Goal: Book appointment/travel/reservation

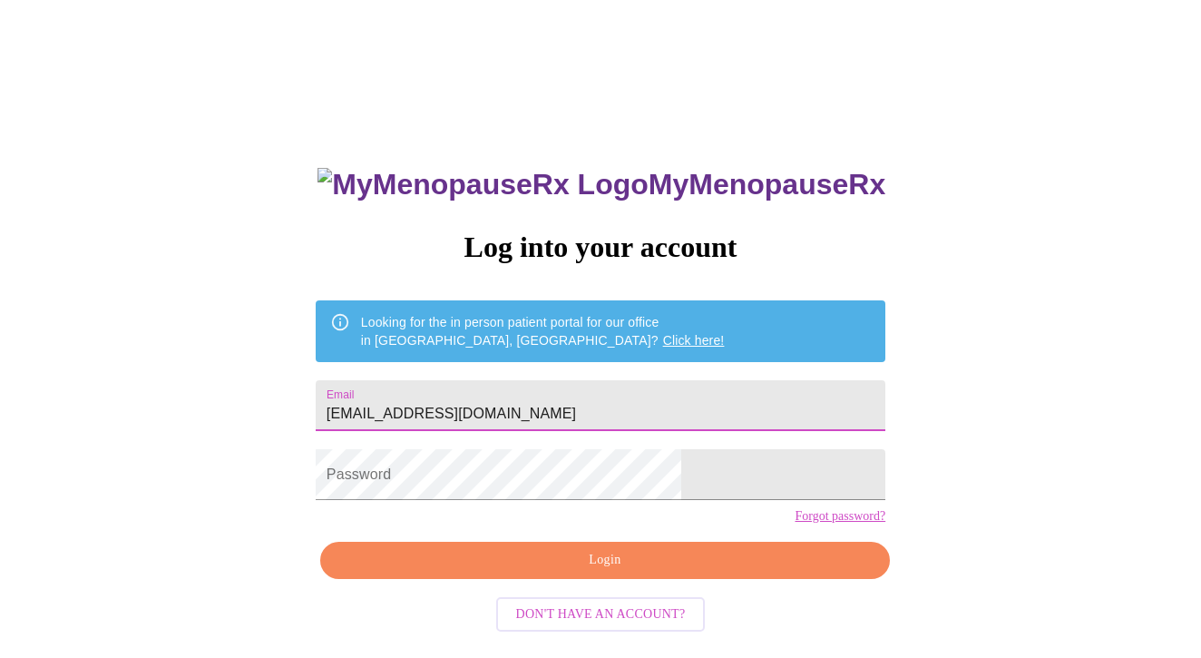
type input "jnblazier@sbcglobal.net"
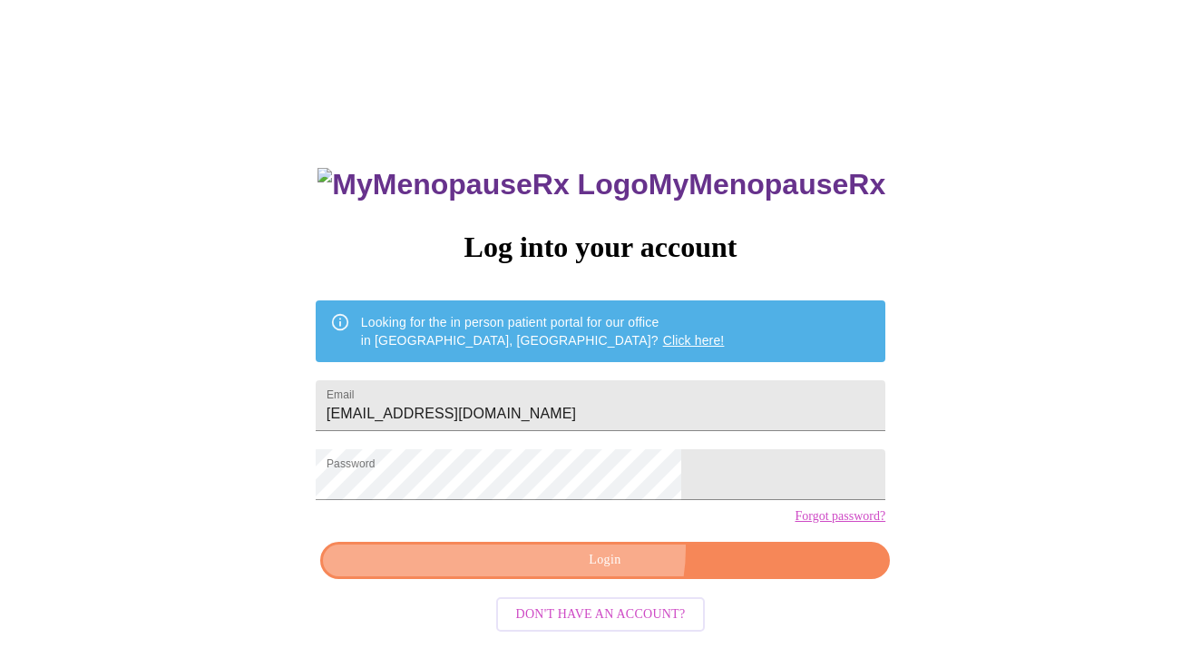
click at [597, 579] on button "Login" at bounding box center [605, 559] width 570 height 37
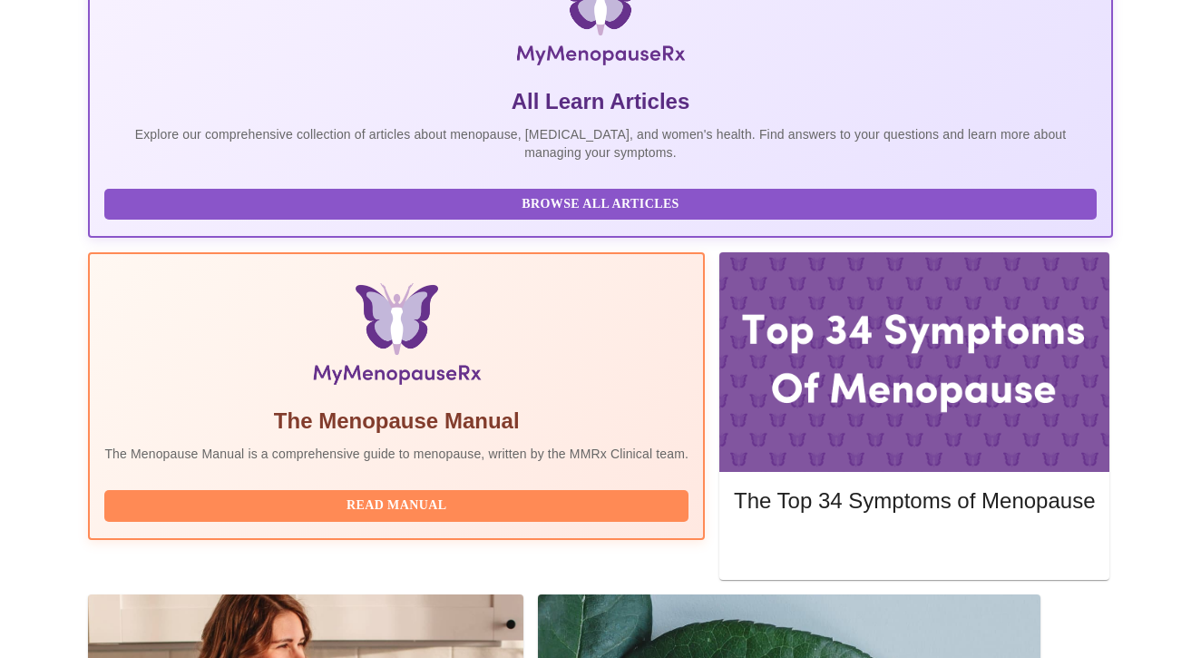
scroll to position [415, 0]
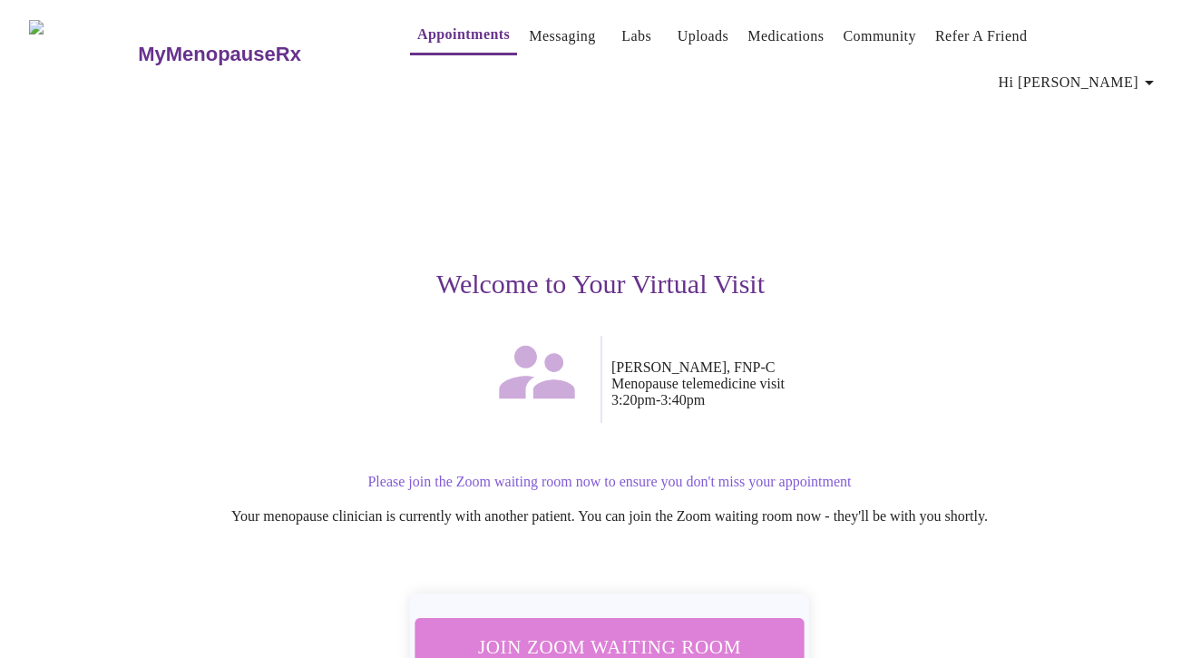
click at [667, 618] on button "Join Zoom Waiting Room" at bounding box center [609, 646] width 389 height 57
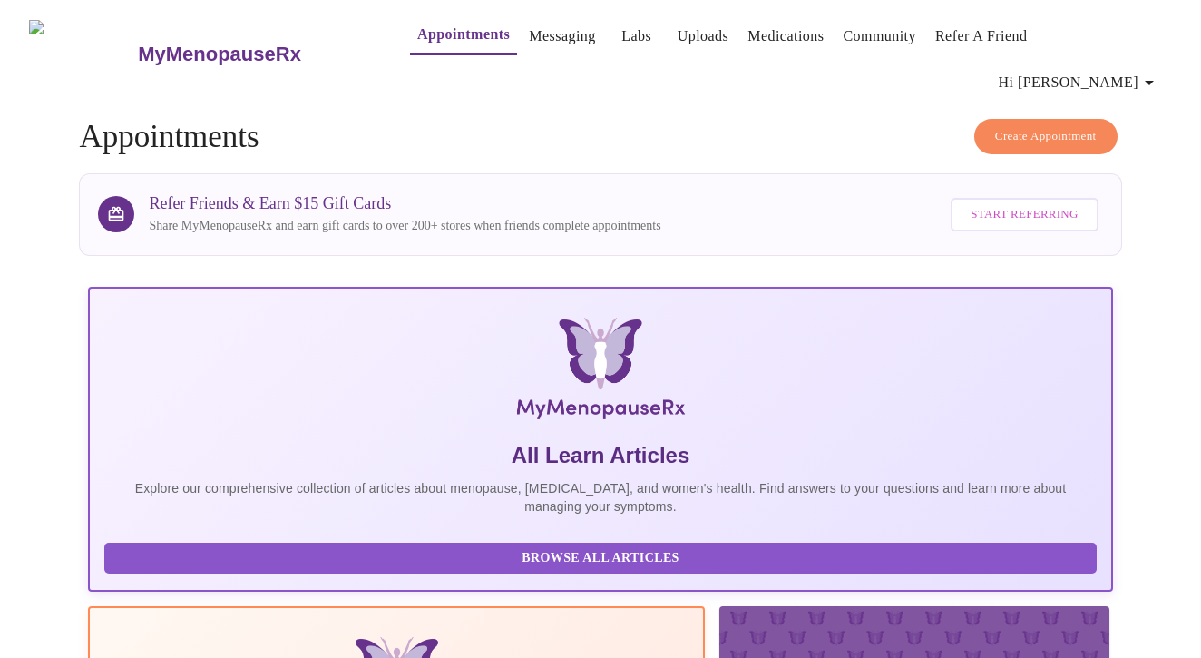
click at [1021, 126] on span "Create Appointment" at bounding box center [1046, 136] width 102 height 21
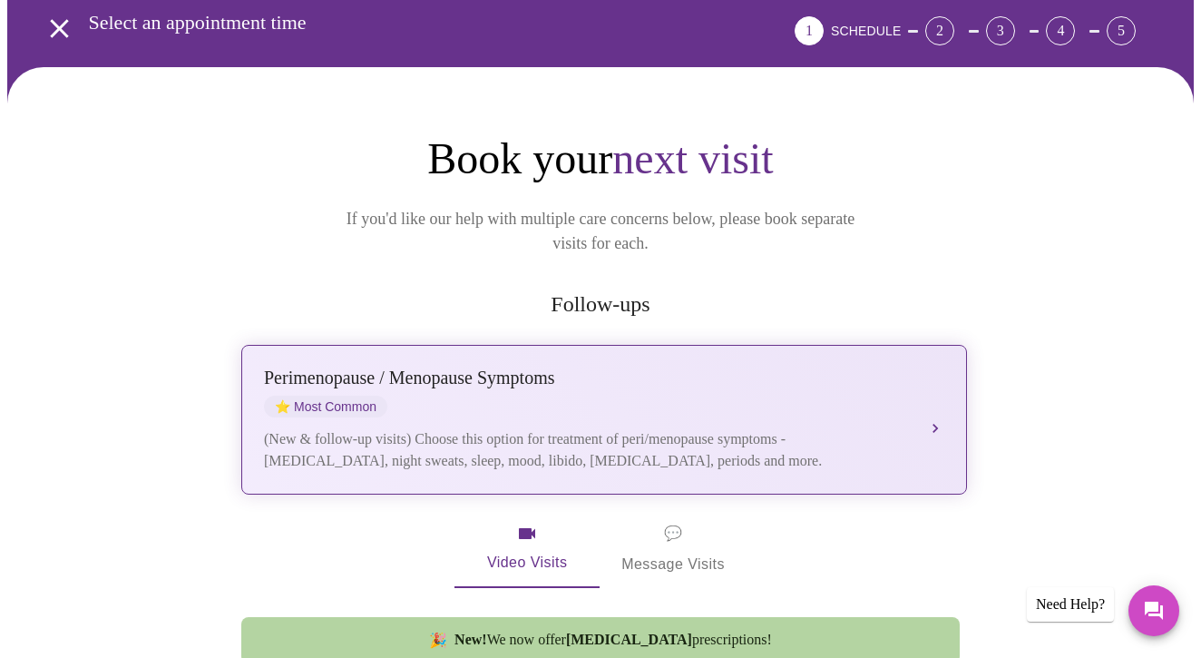
scroll to position [108, 0]
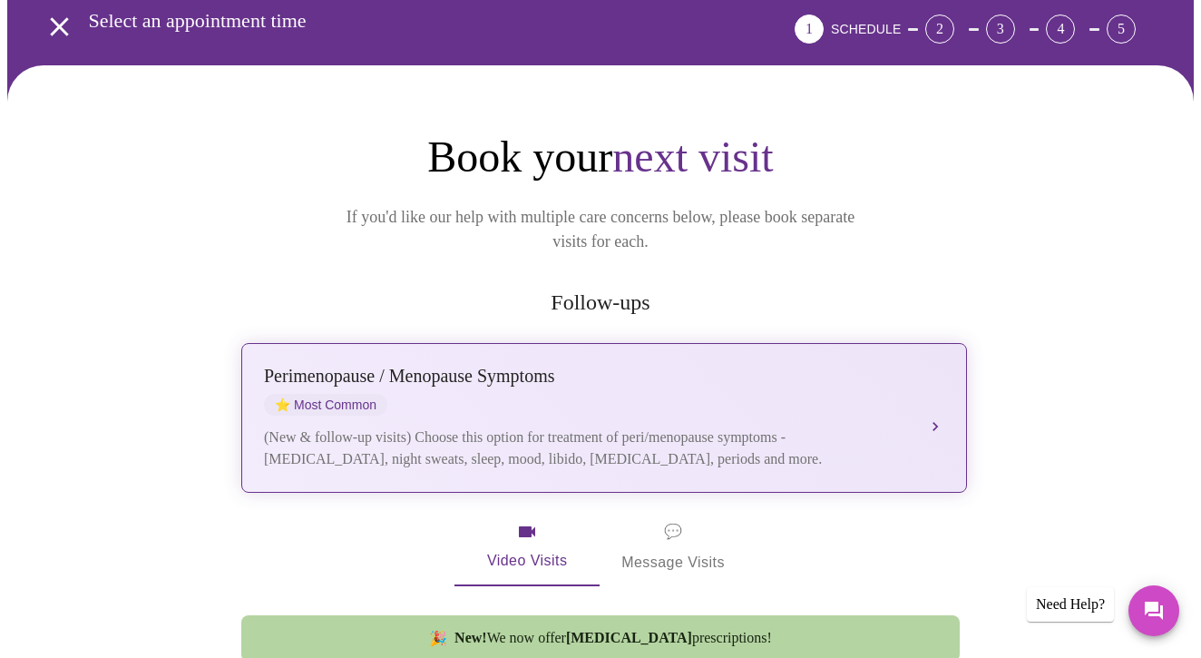
click at [597, 366] on div "Perimenopause / Menopause Symptoms" at bounding box center [586, 376] width 644 height 21
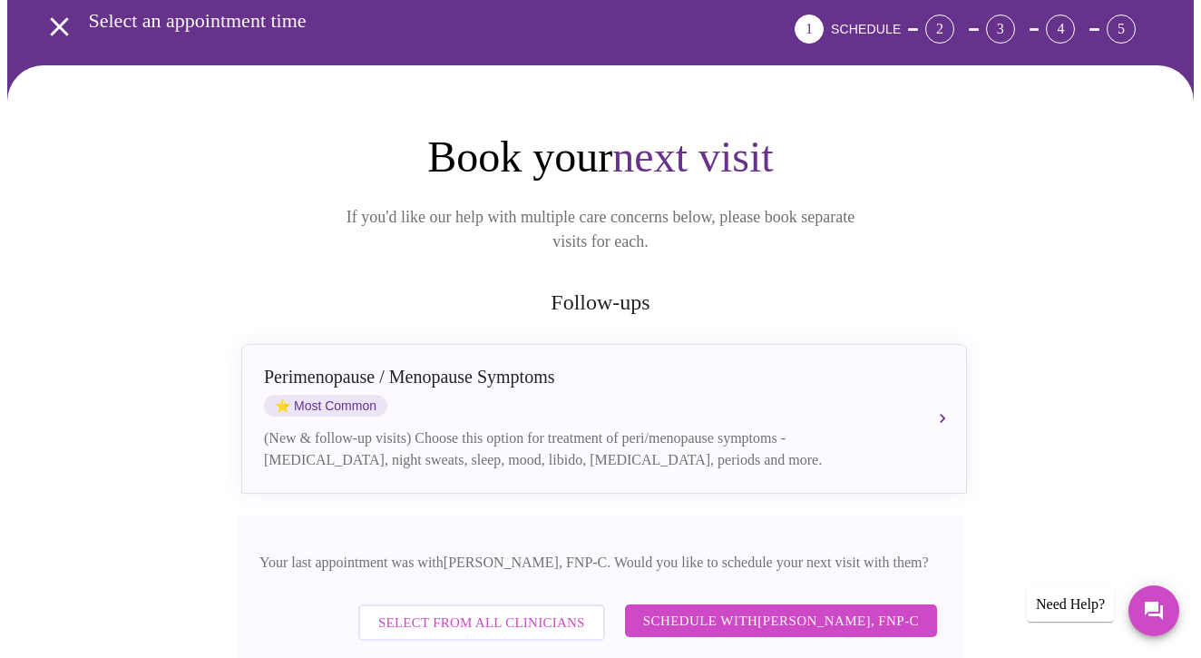
click at [694, 609] on span "Schedule with [PERSON_NAME], FNP-C" at bounding box center [781, 621] width 276 height 24
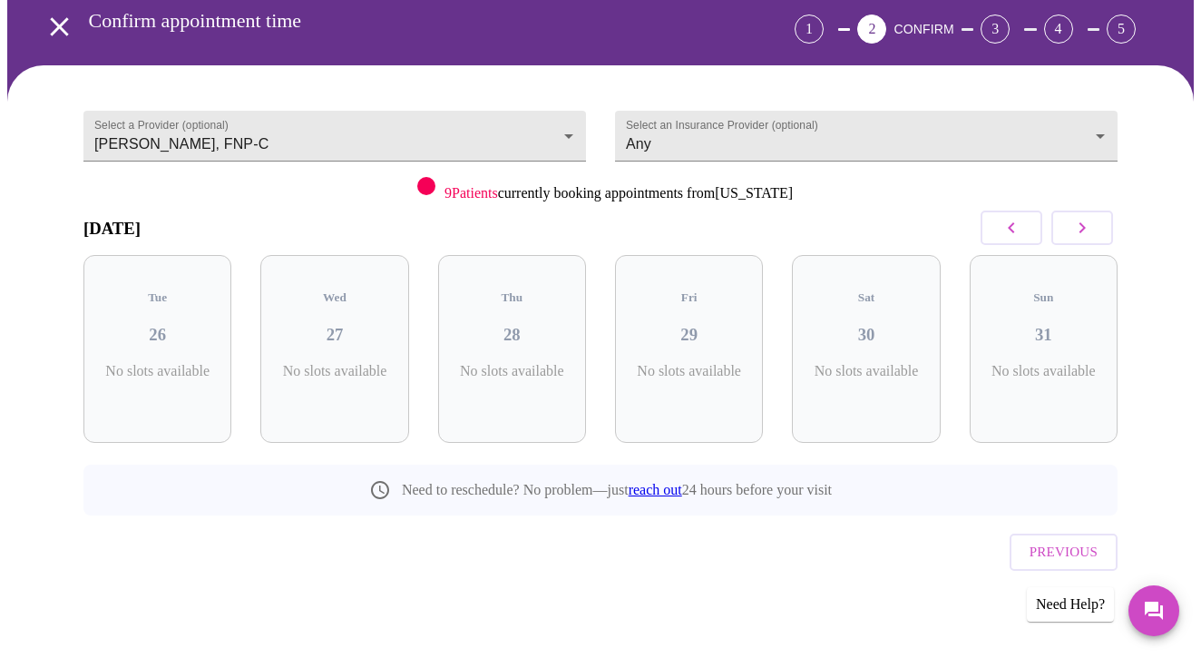
scroll to position [55, 0]
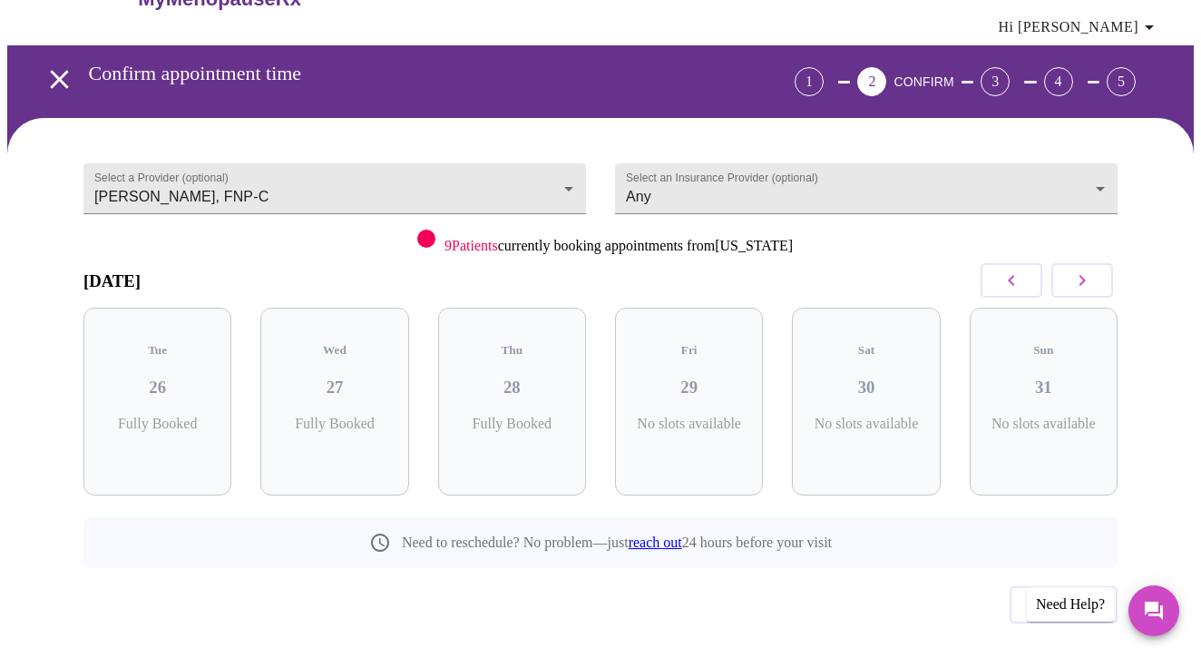
click at [1093, 269] on icon "button" at bounding box center [1082, 280] width 22 height 22
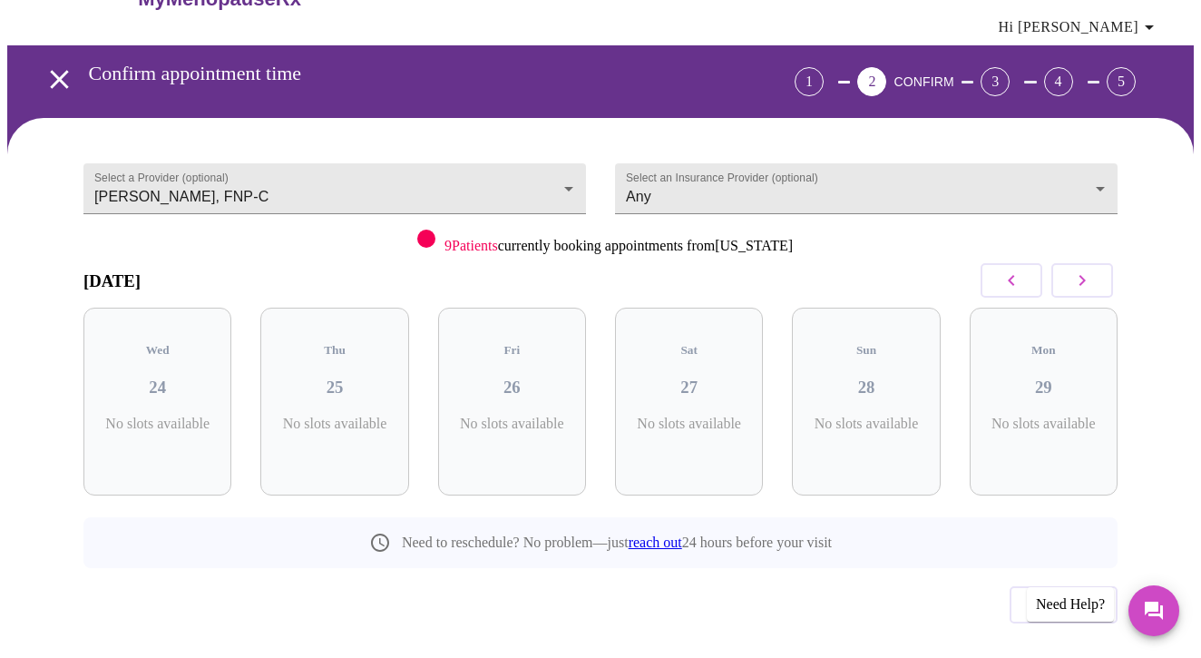
click at [1093, 269] on icon "button" at bounding box center [1082, 280] width 22 height 22
click at [692, 377] on h3 "21" at bounding box center [688, 387] width 119 height 20
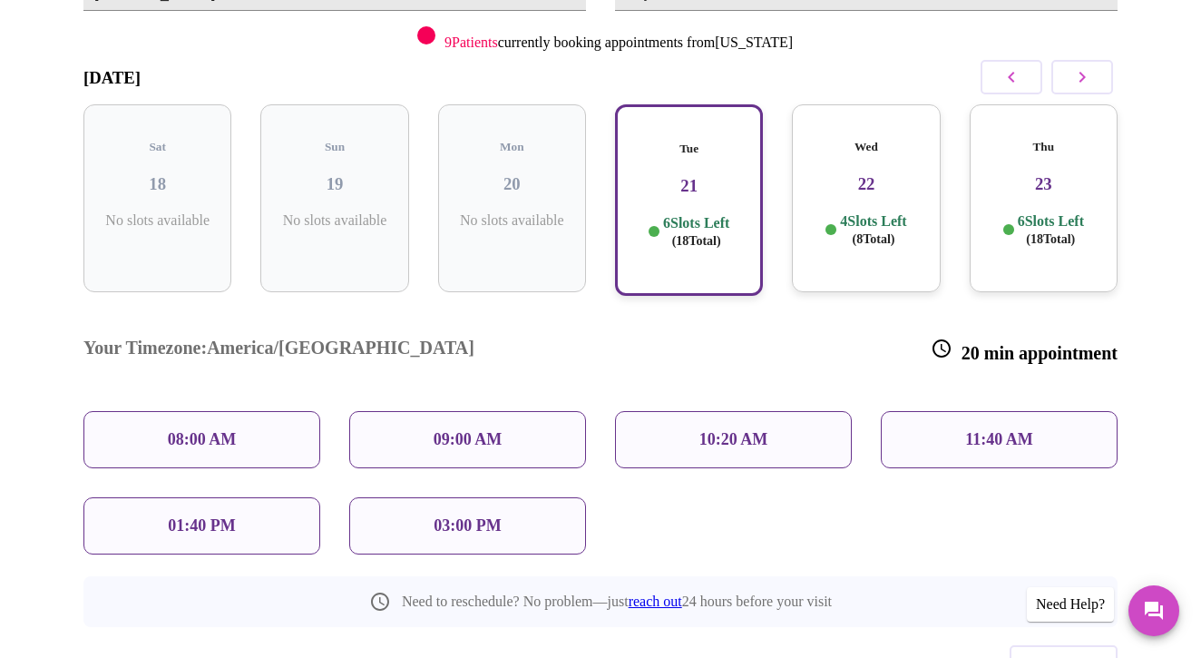
scroll to position [259, 0]
click at [895, 173] on h3 "22" at bounding box center [865, 183] width 119 height 20
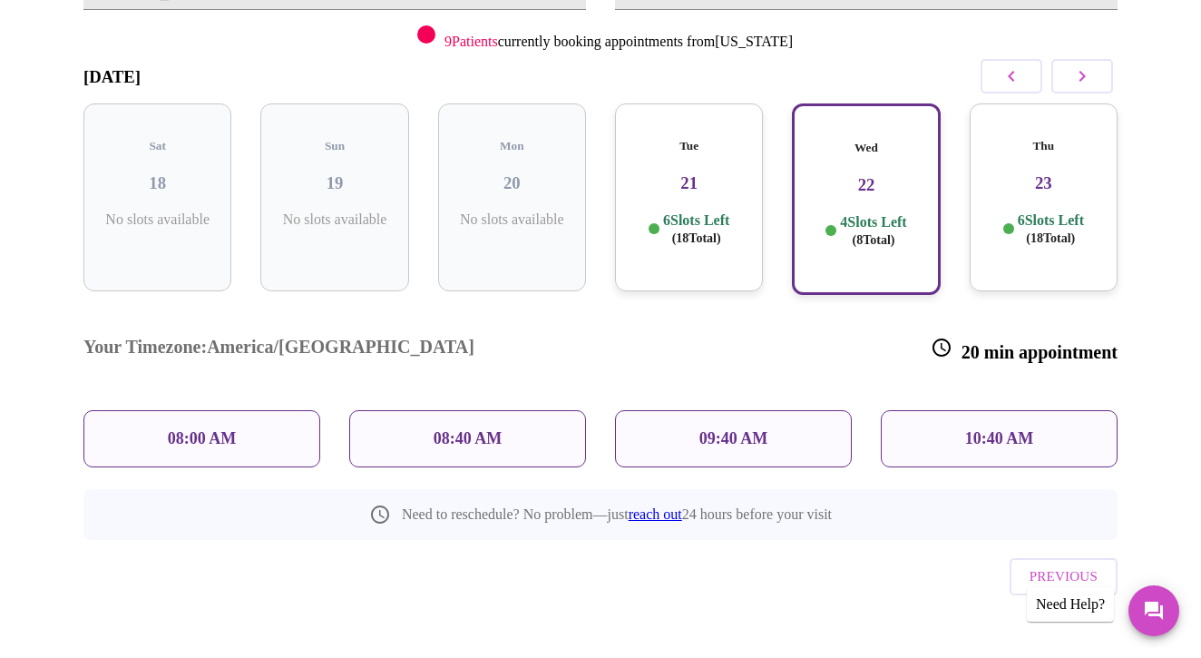
scroll to position [201, 0]
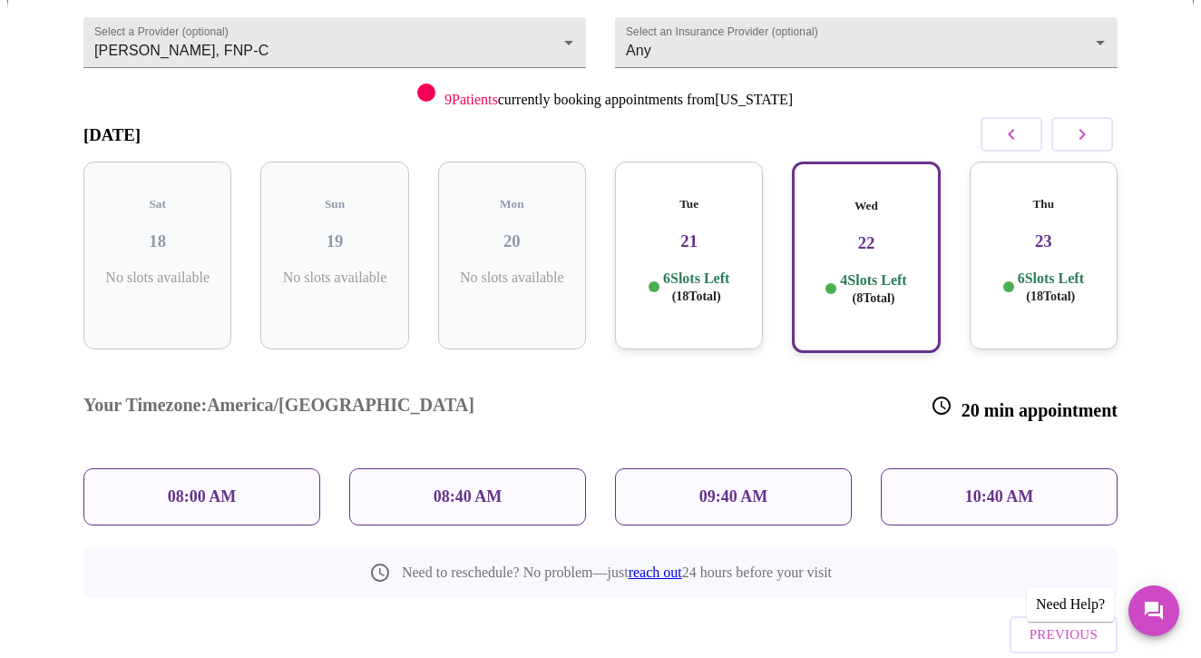
click at [707, 231] on h3 "21" at bounding box center [688, 241] width 119 height 20
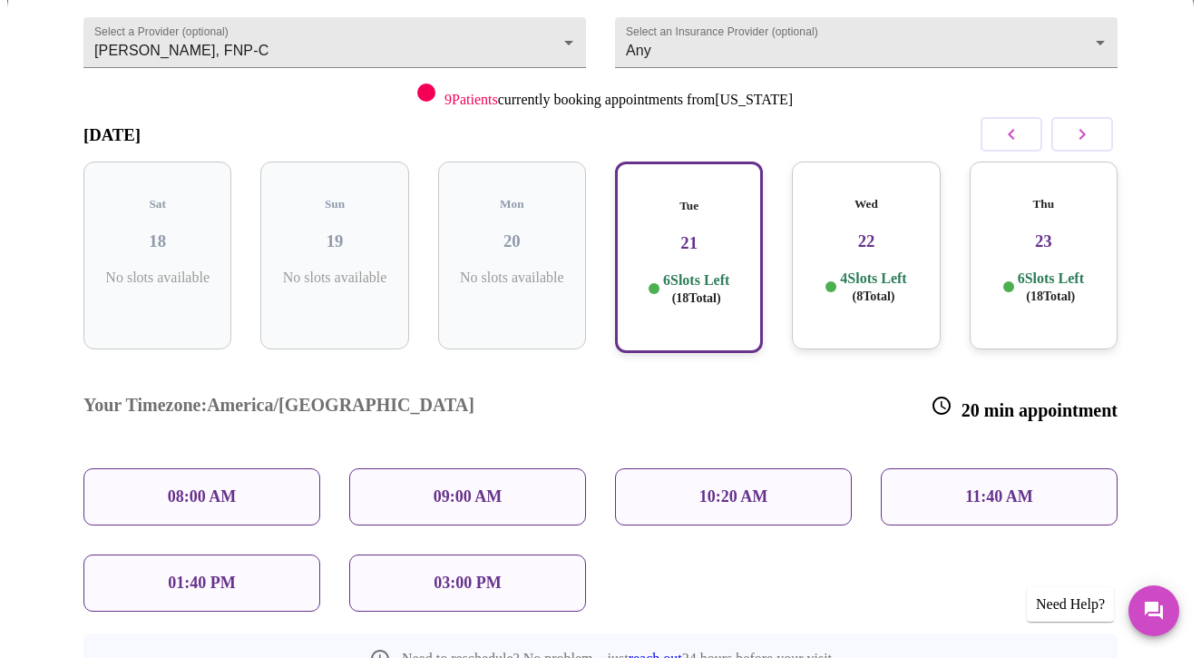
click at [440, 573] on p "03:00 PM" at bounding box center [467, 582] width 67 height 19
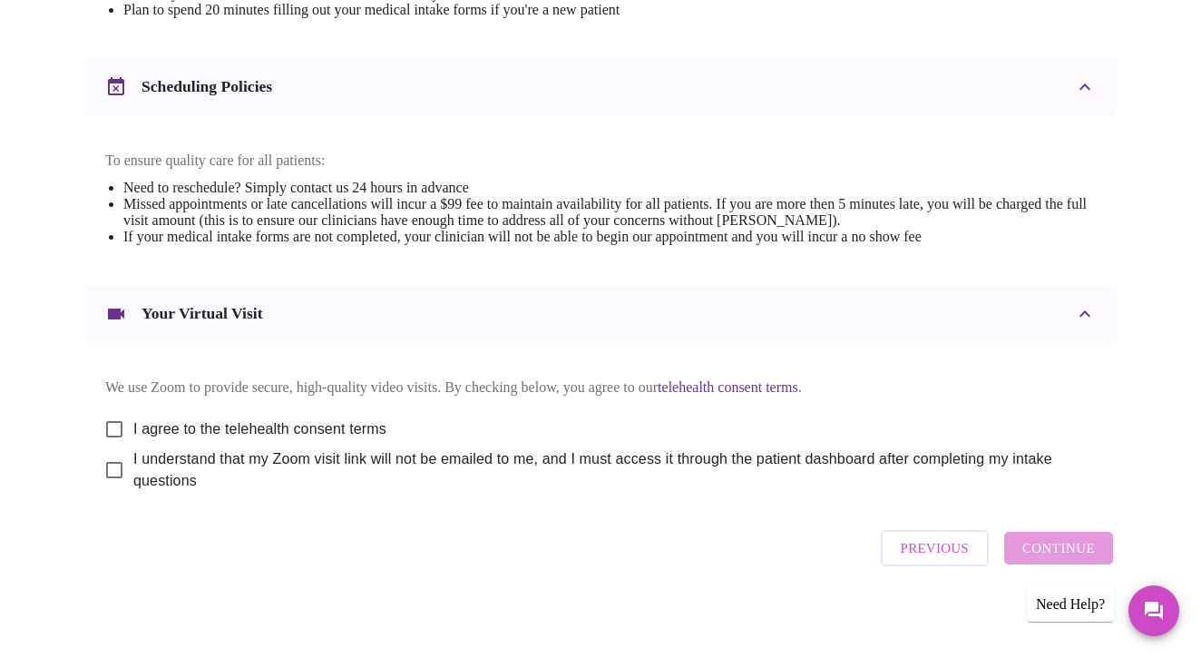
scroll to position [662, 0]
click at [96, 411] on input "I agree to the telehealth consent terms" at bounding box center [114, 430] width 38 height 38
checkbox input "true"
click at [112, 457] on input "I understand that my Zoom visit link will not be emailed to me, and I must acce…" at bounding box center [114, 471] width 38 height 38
checkbox input "true"
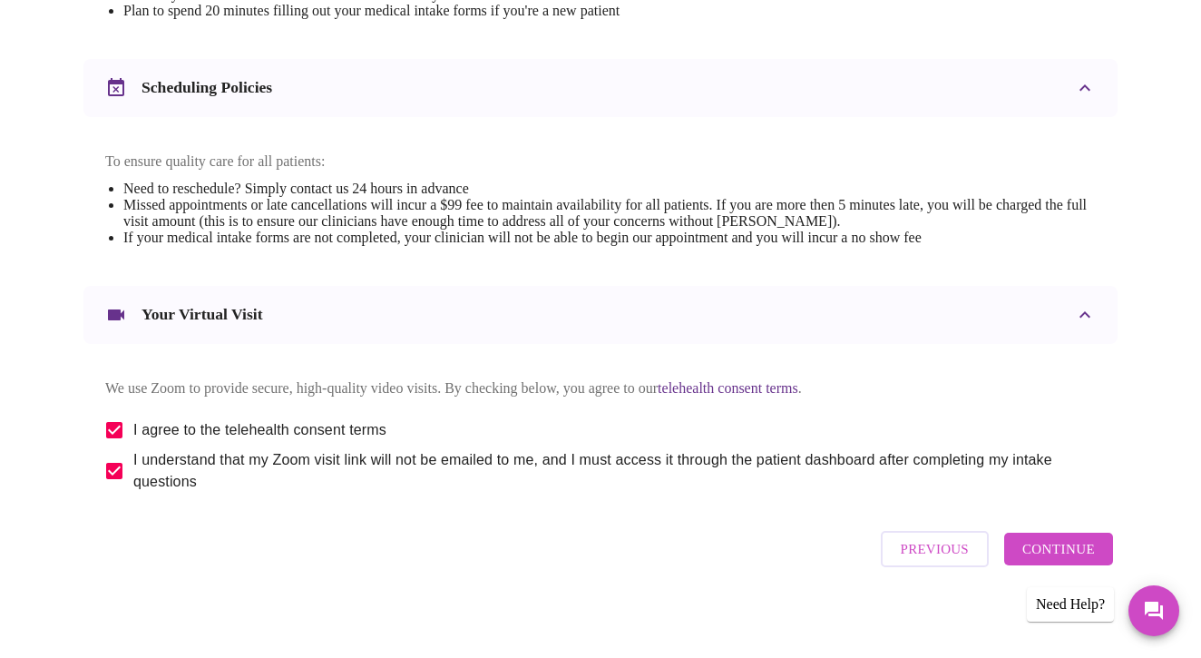
click at [1068, 542] on span "Continue" at bounding box center [1058, 549] width 73 height 24
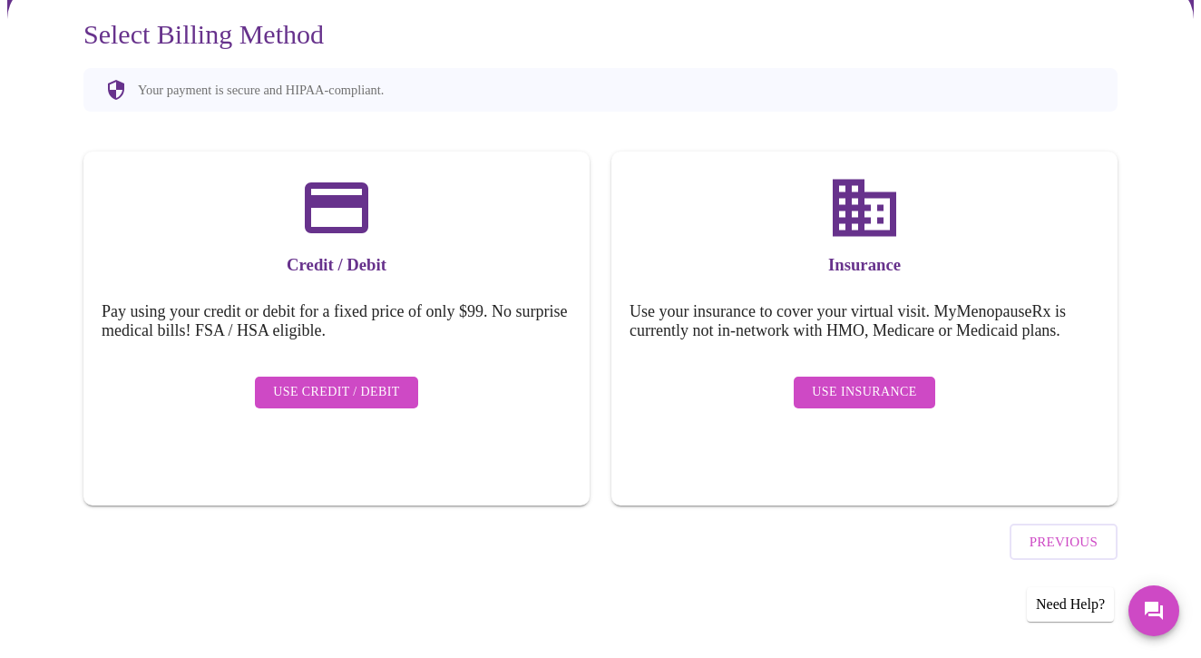
scroll to position [114, 0]
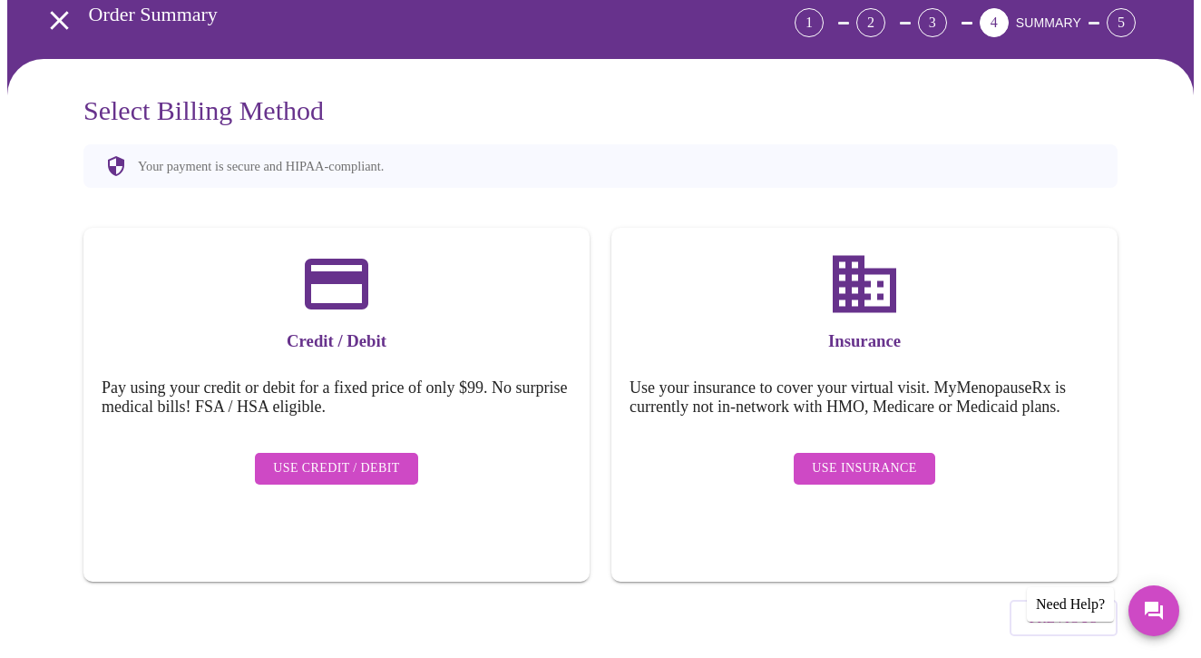
click at [837, 457] on span "Use Insurance" at bounding box center [864, 468] width 104 height 23
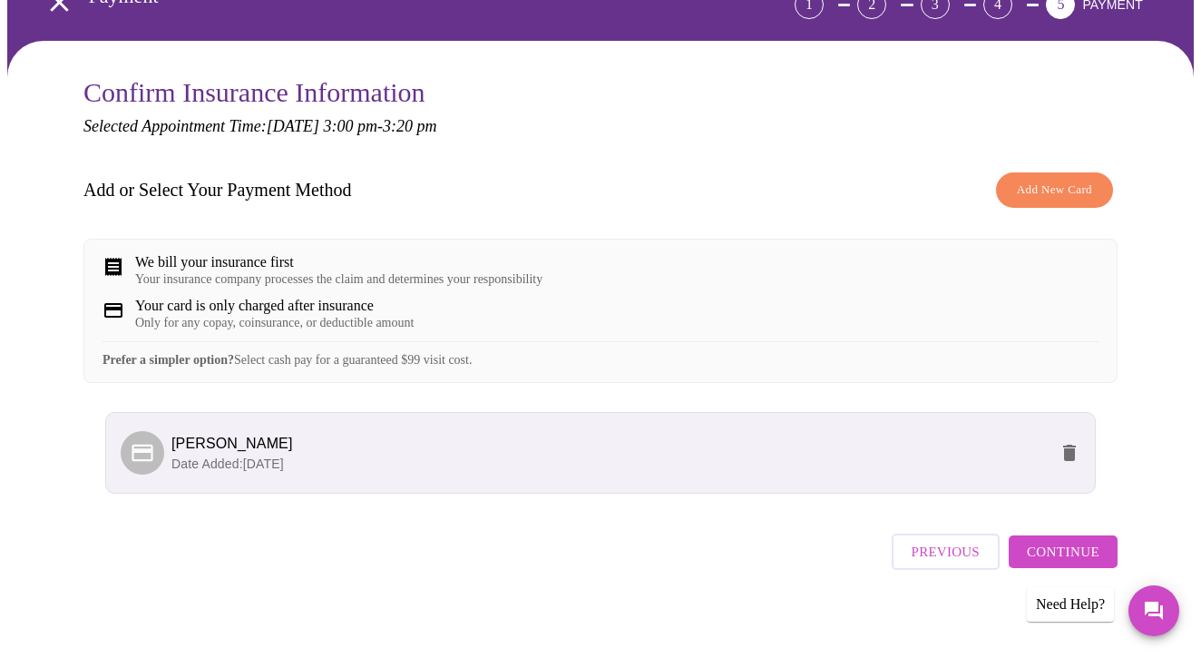
scroll to position [132, 0]
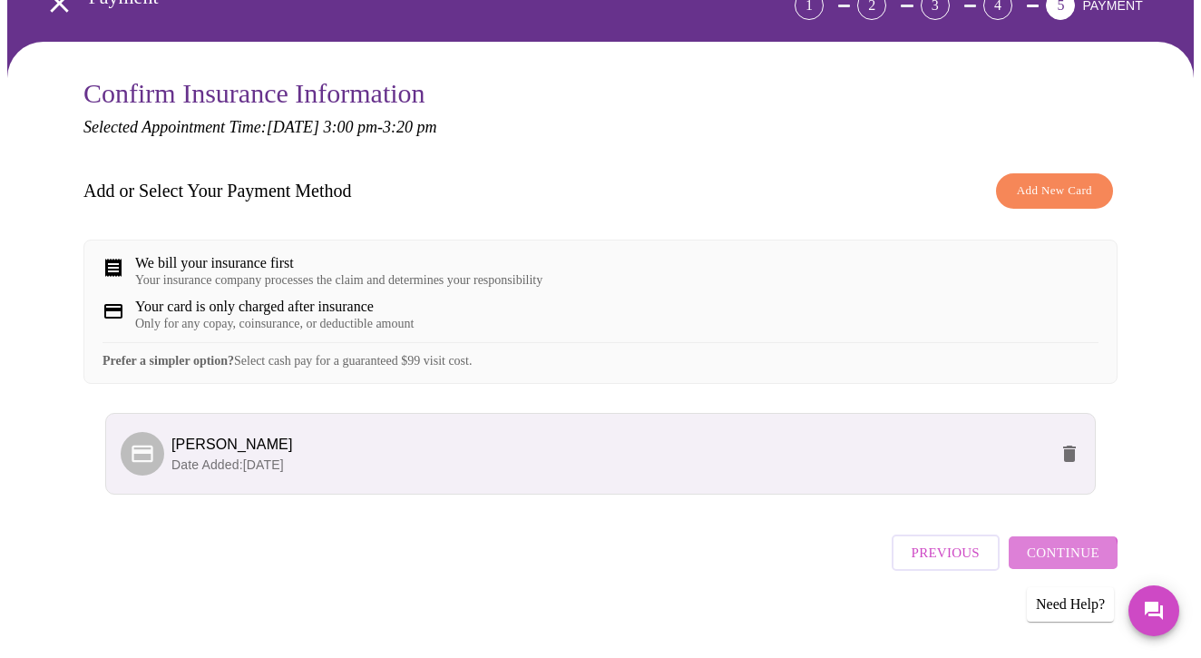
click at [1063, 556] on span "Continue" at bounding box center [1063, 553] width 73 height 24
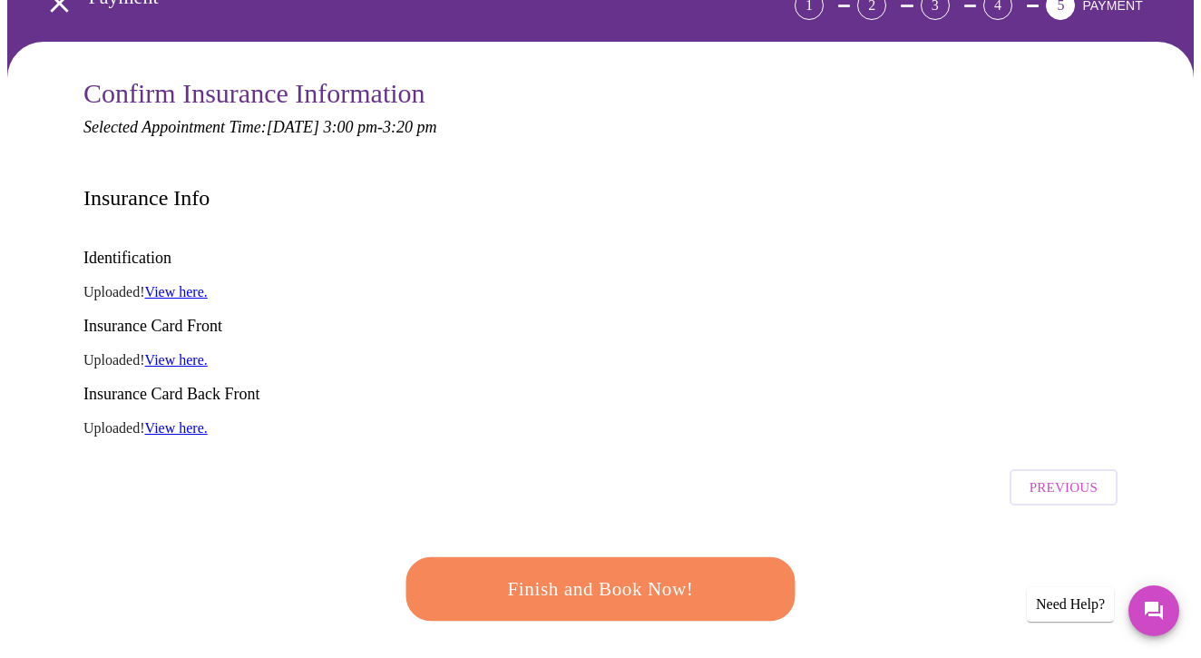
click at [647, 572] on span "Finish and Book Now!" at bounding box center [601, 589] width 336 height 34
